Goal: Task Accomplishment & Management: Use online tool/utility

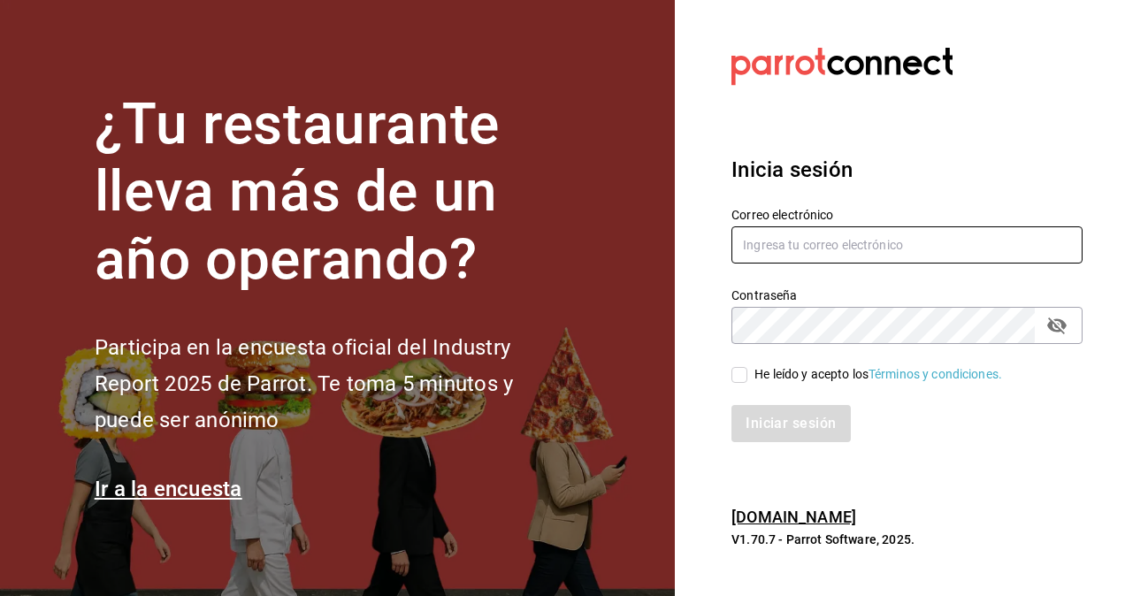
type input "[PERSON_NAME][EMAIL_ADDRESS][PERSON_NAME][DOMAIN_NAME]"
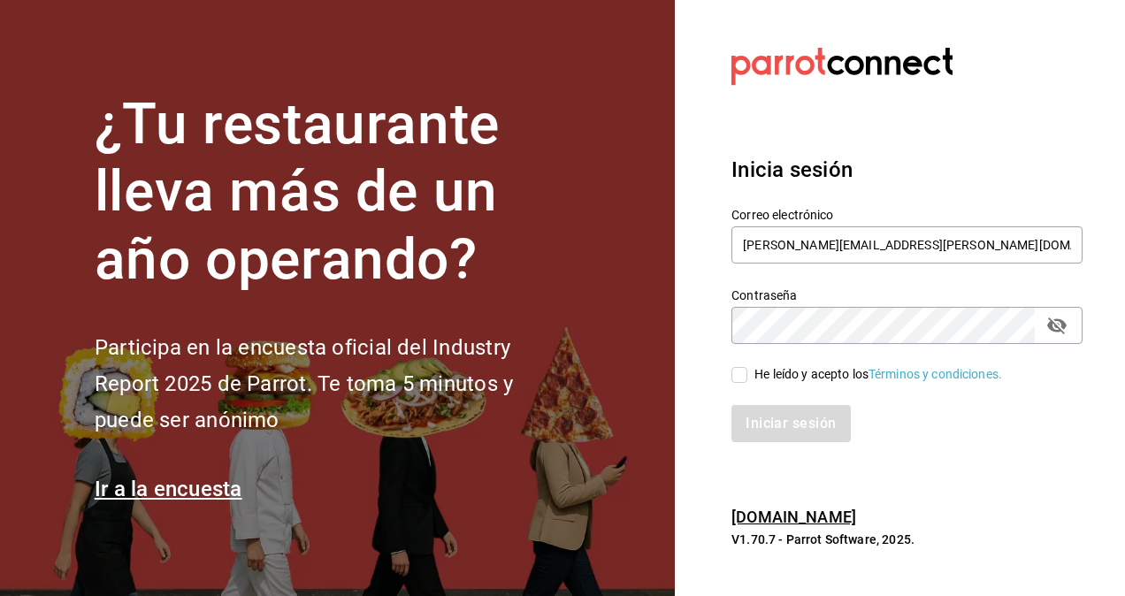
click at [740, 372] on input "He leído y acepto los Términos y condiciones." at bounding box center [740, 375] width 16 height 16
checkbox input "true"
click at [779, 422] on button "Iniciar sesión" at bounding box center [792, 423] width 120 height 37
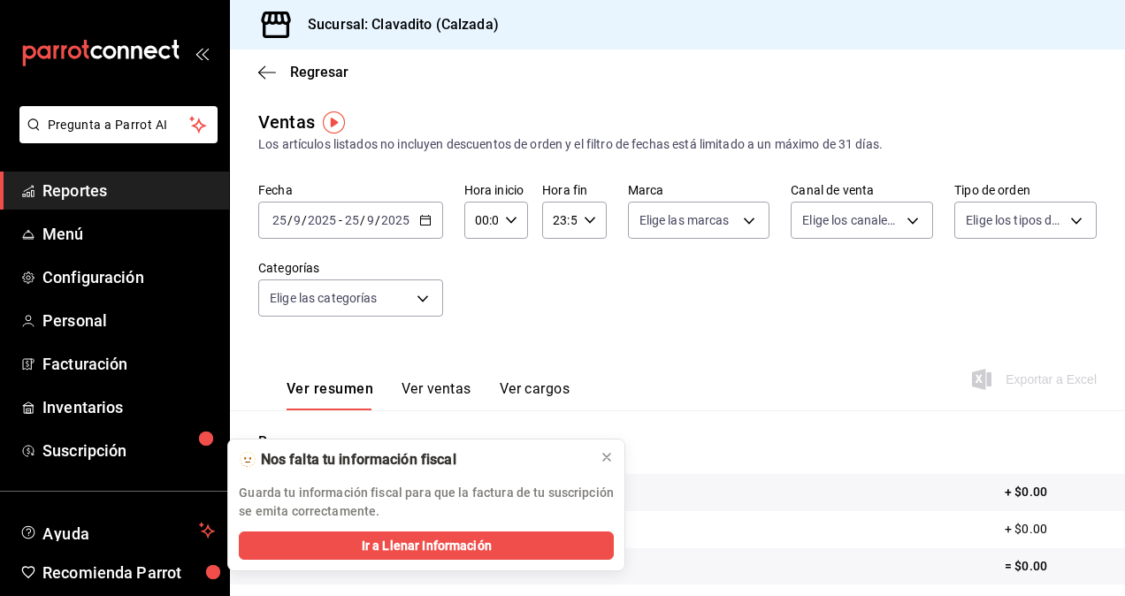
click at [419, 219] on icon "button" at bounding box center [425, 220] width 12 height 12
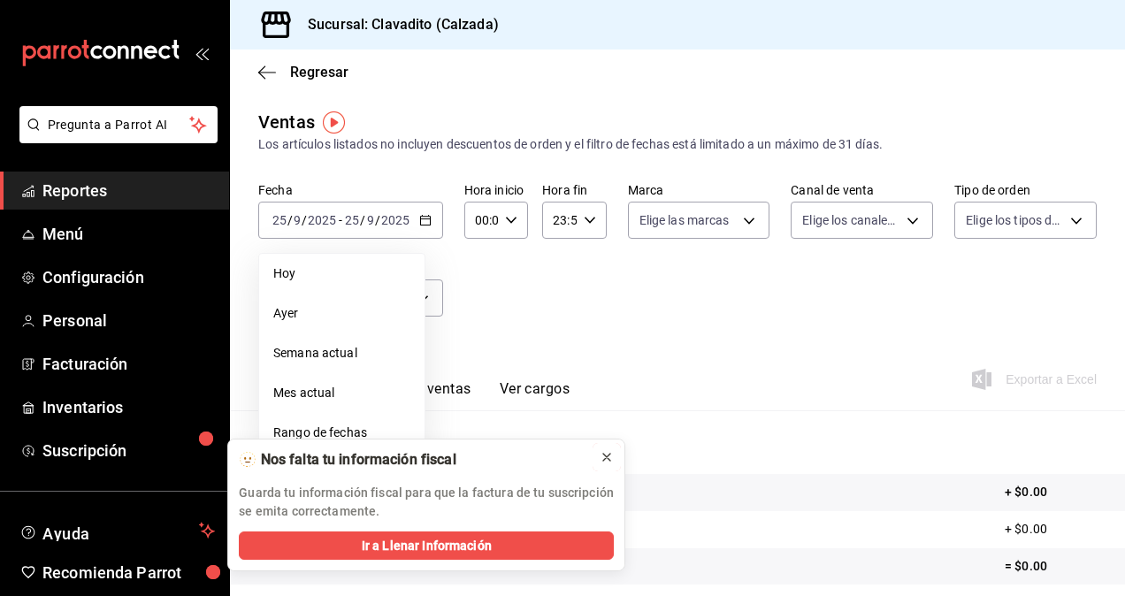
click at [605, 460] on icon at bounding box center [607, 457] width 14 height 14
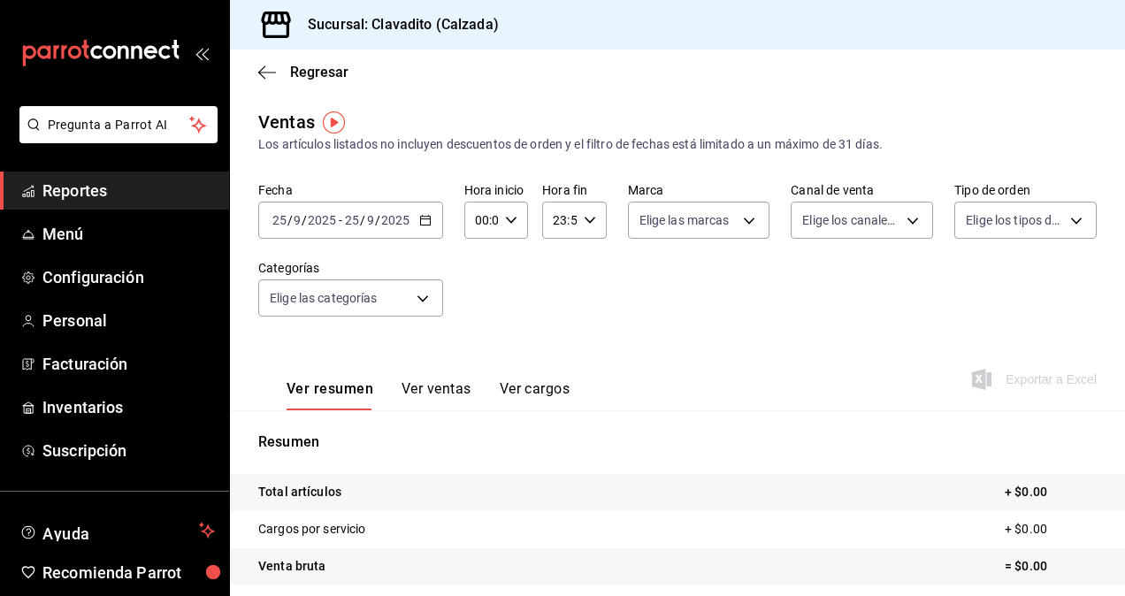
click at [412, 220] on div "[DATE] [DATE] - [DATE] [DATE]" at bounding box center [350, 220] width 185 height 37
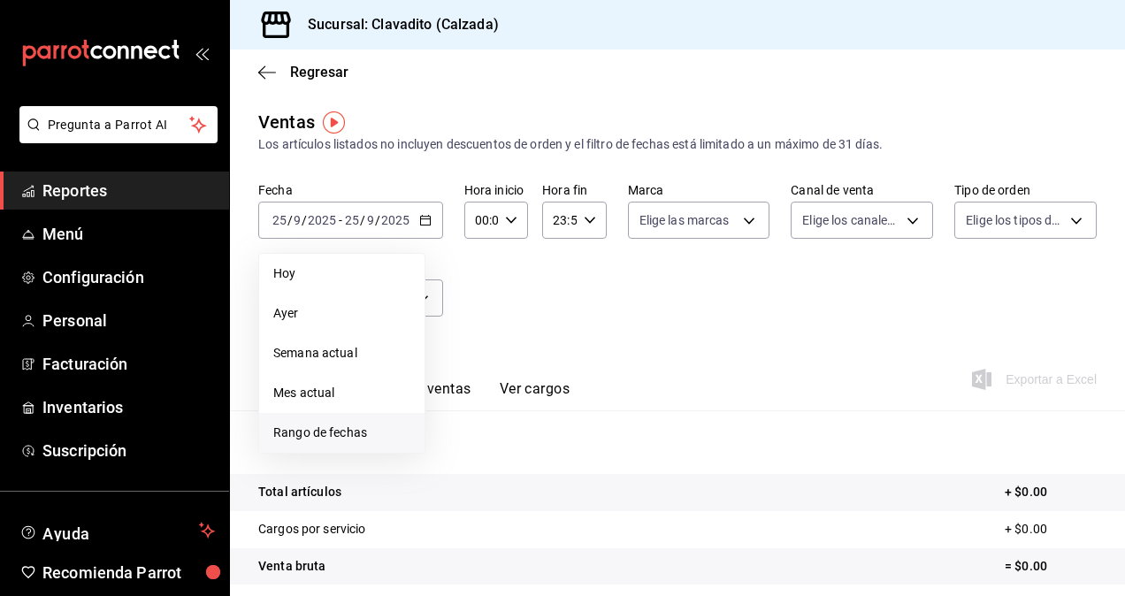
click at [319, 430] on span "Rango de fechas" at bounding box center [341, 433] width 137 height 19
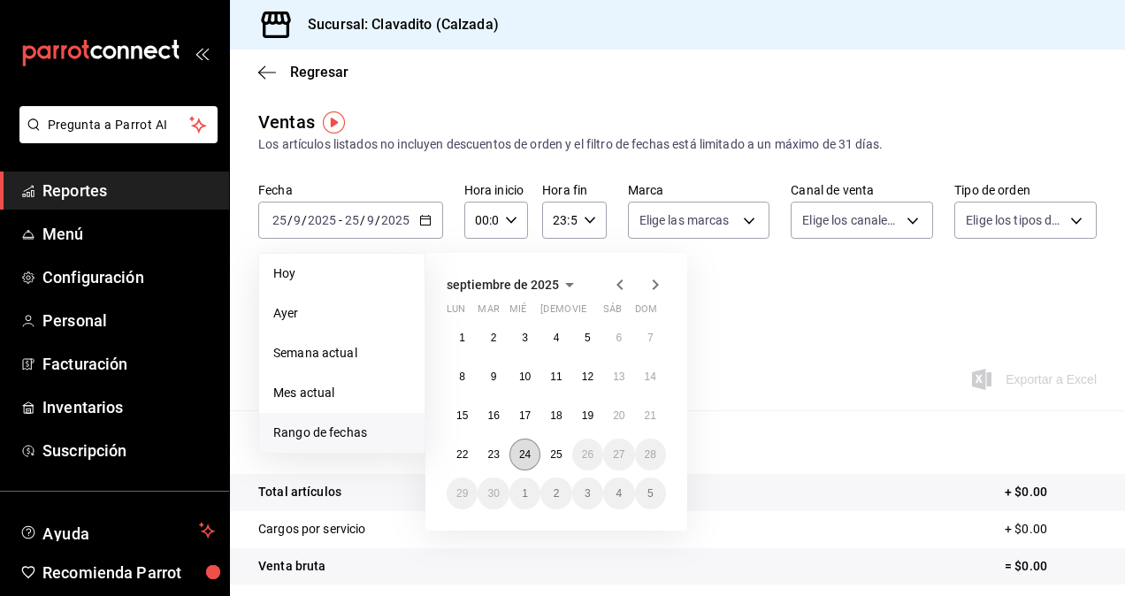
click at [521, 461] on button "24" at bounding box center [525, 455] width 31 height 32
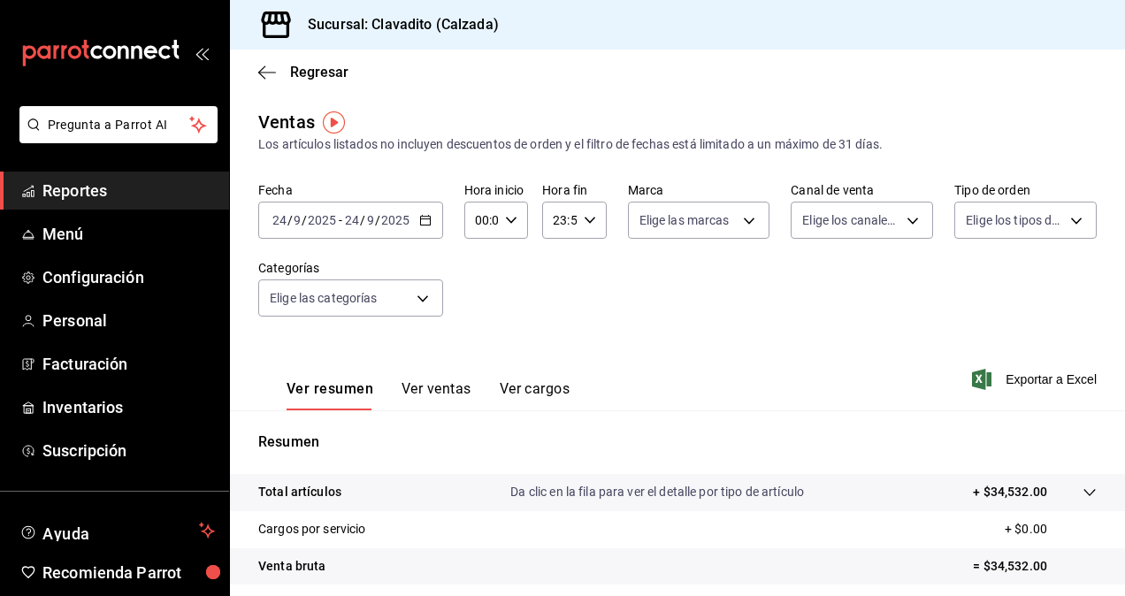
click at [1046, 391] on div "Ver resumen Ver ventas Ver cargos Exportar a Excel" at bounding box center [677, 374] width 895 height 73
click at [1046, 387] on span "Exportar a Excel" at bounding box center [1036, 379] width 121 height 21
